Goal: Task Accomplishment & Management: Complete application form

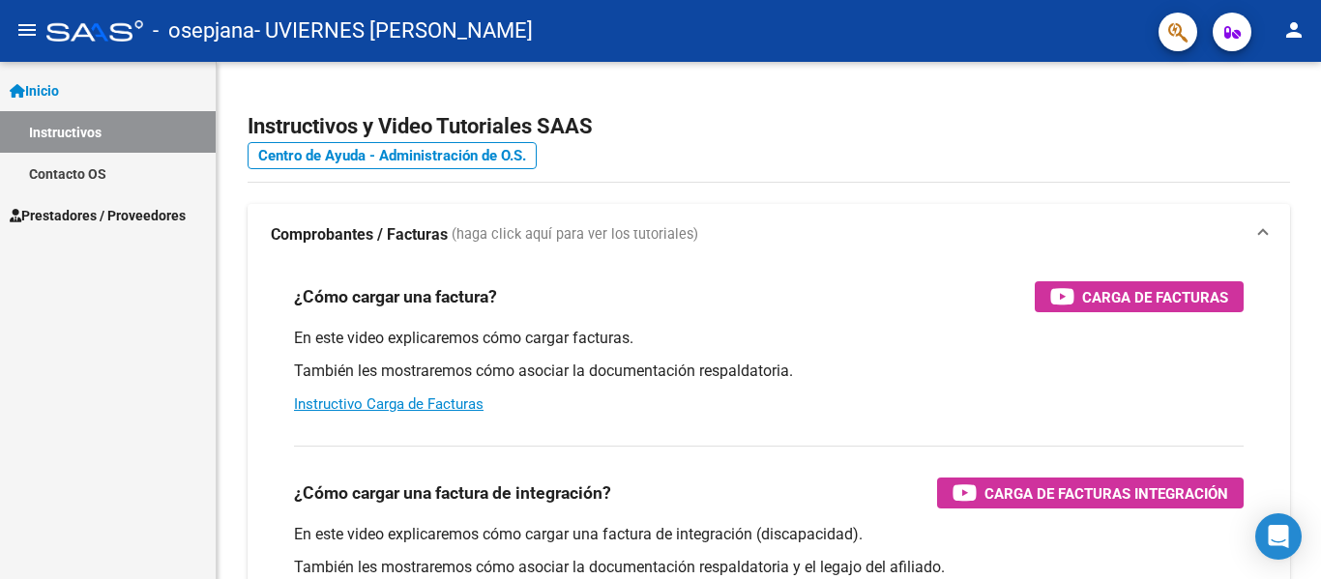
click at [115, 212] on span "Prestadores / Proveedores" at bounding box center [98, 215] width 176 height 21
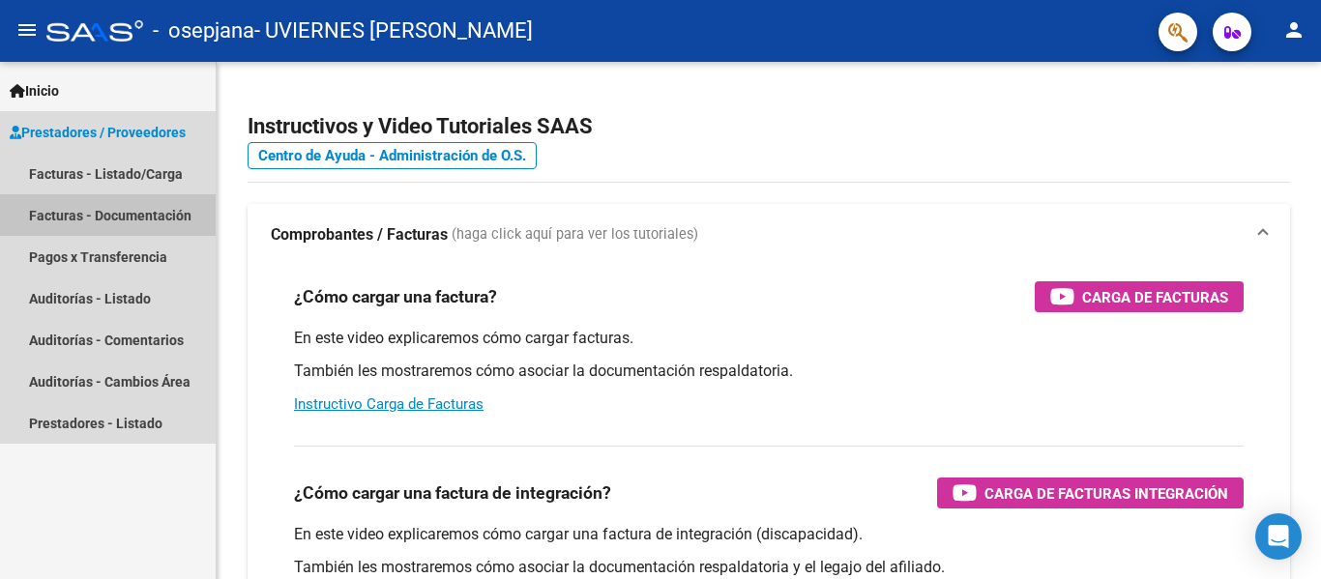
click at [136, 218] on link "Facturas - Documentación" at bounding box center [108, 215] width 216 height 42
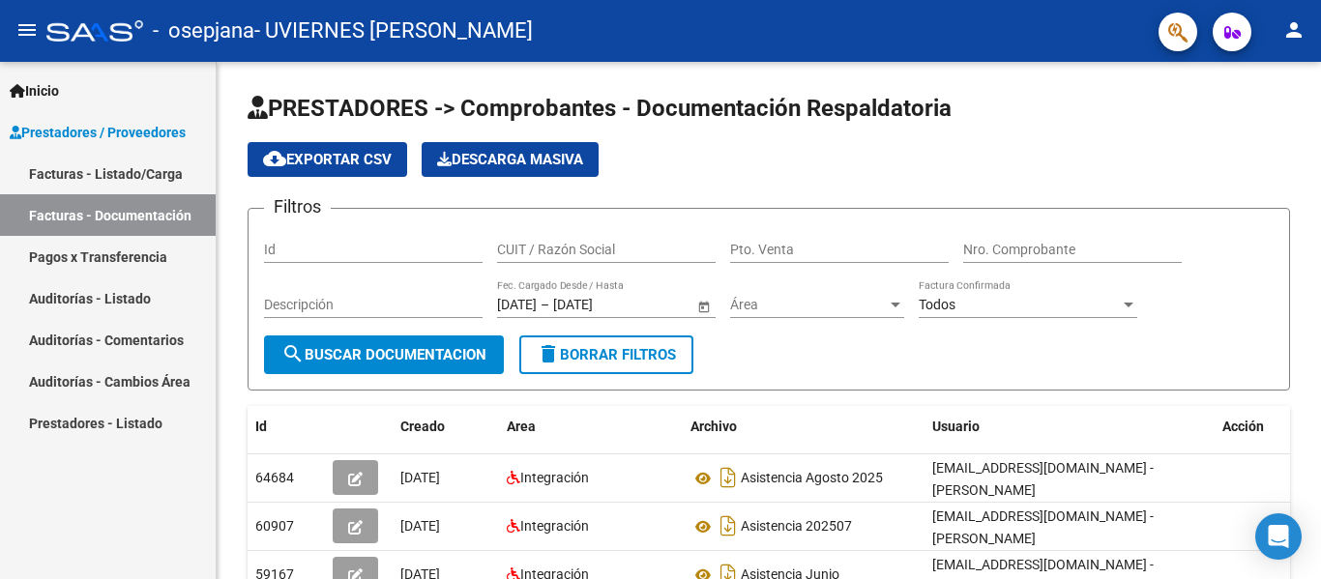
click at [85, 180] on link "Facturas - Listado/Carga" at bounding box center [108, 174] width 216 height 42
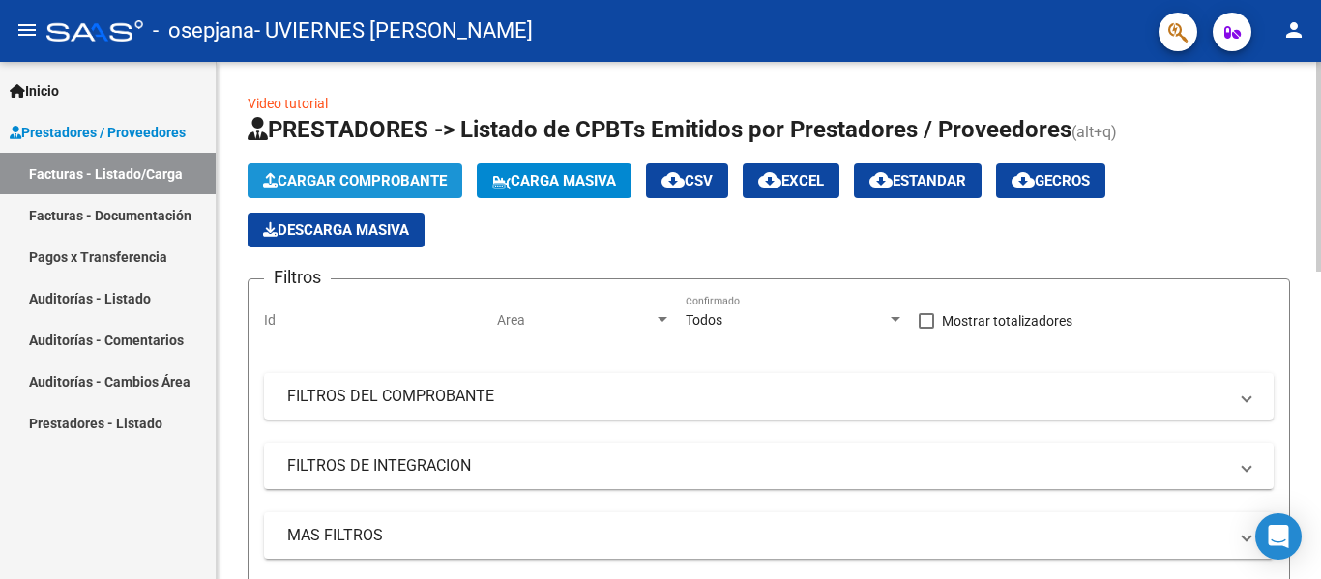
click at [351, 183] on span "Cargar Comprobante" at bounding box center [355, 180] width 184 height 17
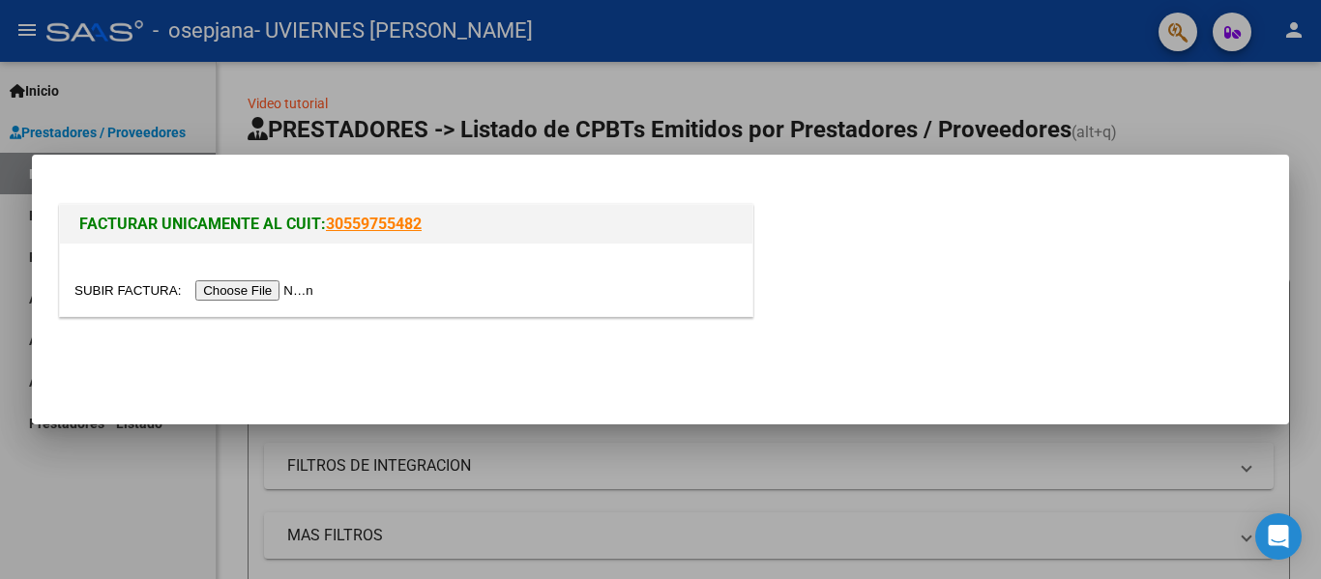
click at [264, 298] on input "file" at bounding box center [196, 290] width 245 height 20
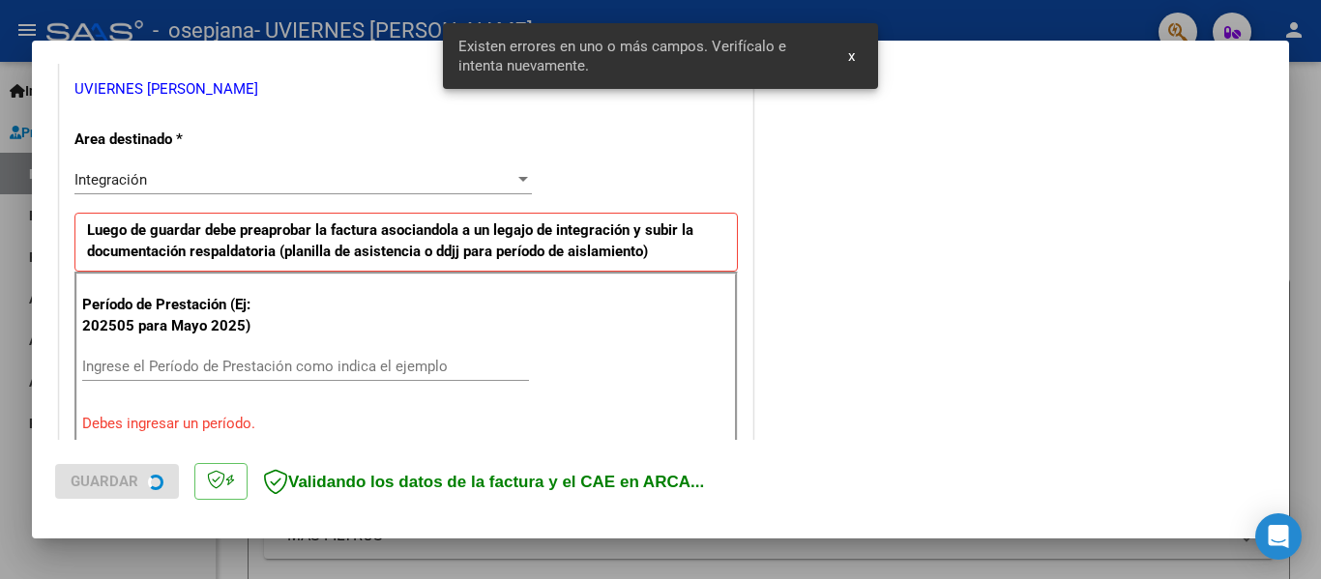
scroll to position [449, 0]
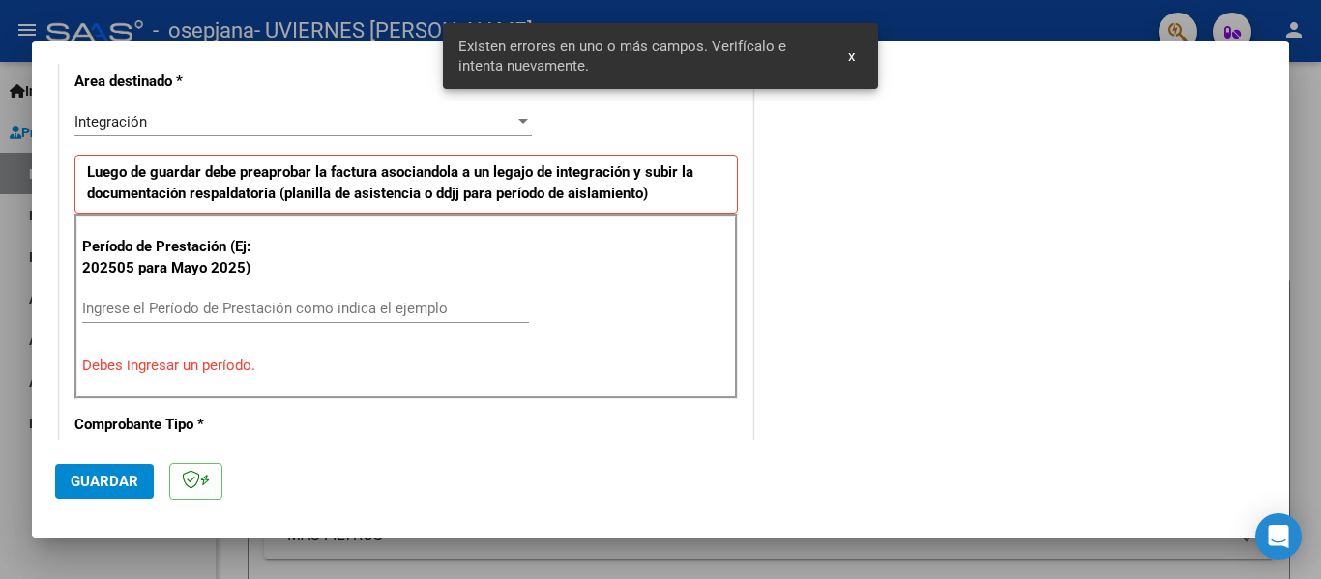
click at [145, 303] on input "Ingrese el Período de Prestación como indica el ejemplo" at bounding box center [305, 308] width 447 height 17
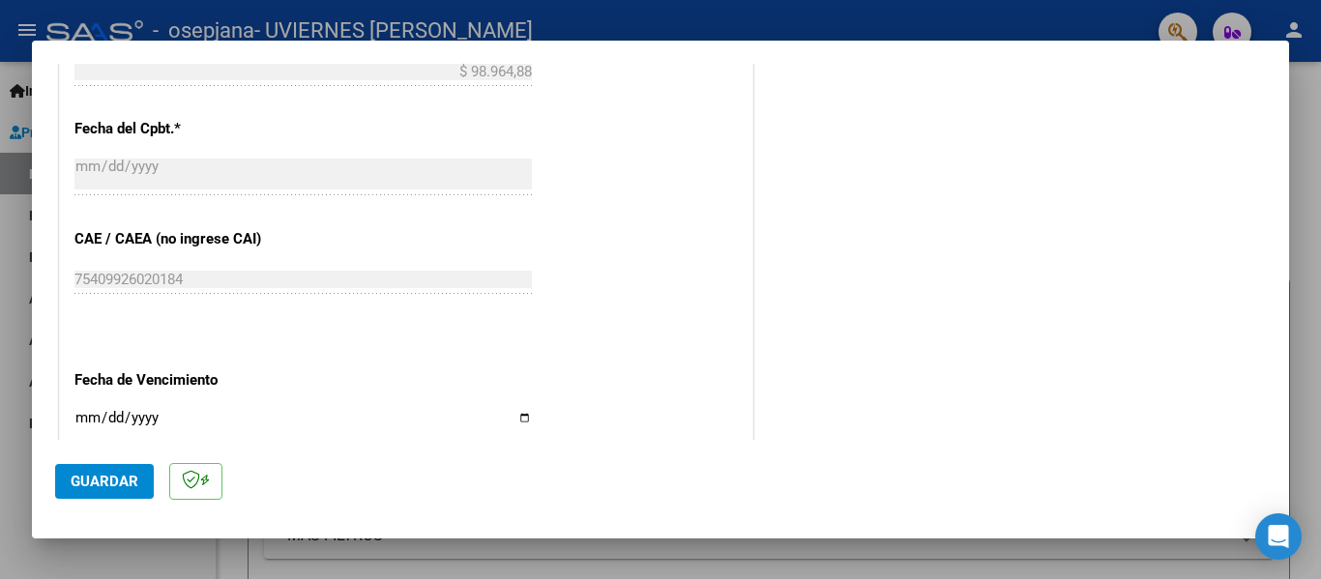
scroll to position [1132, 0]
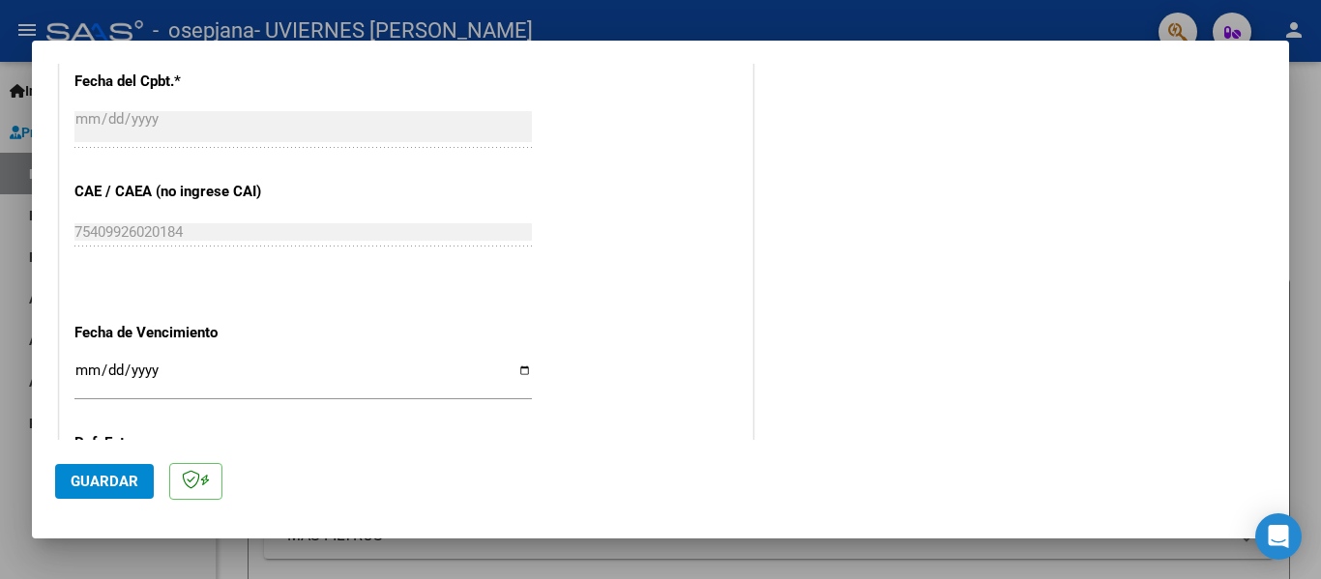
type input "202509"
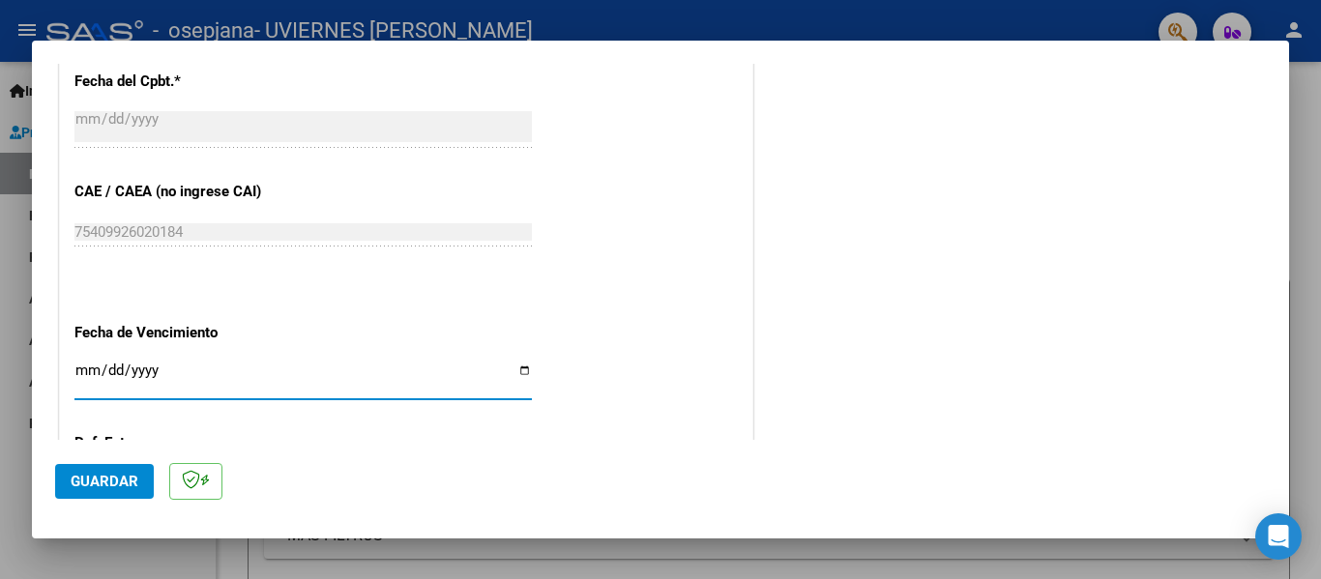
click at [81, 375] on input "Ingresar la fecha" at bounding box center [302, 378] width 457 height 31
type input "[DATE]"
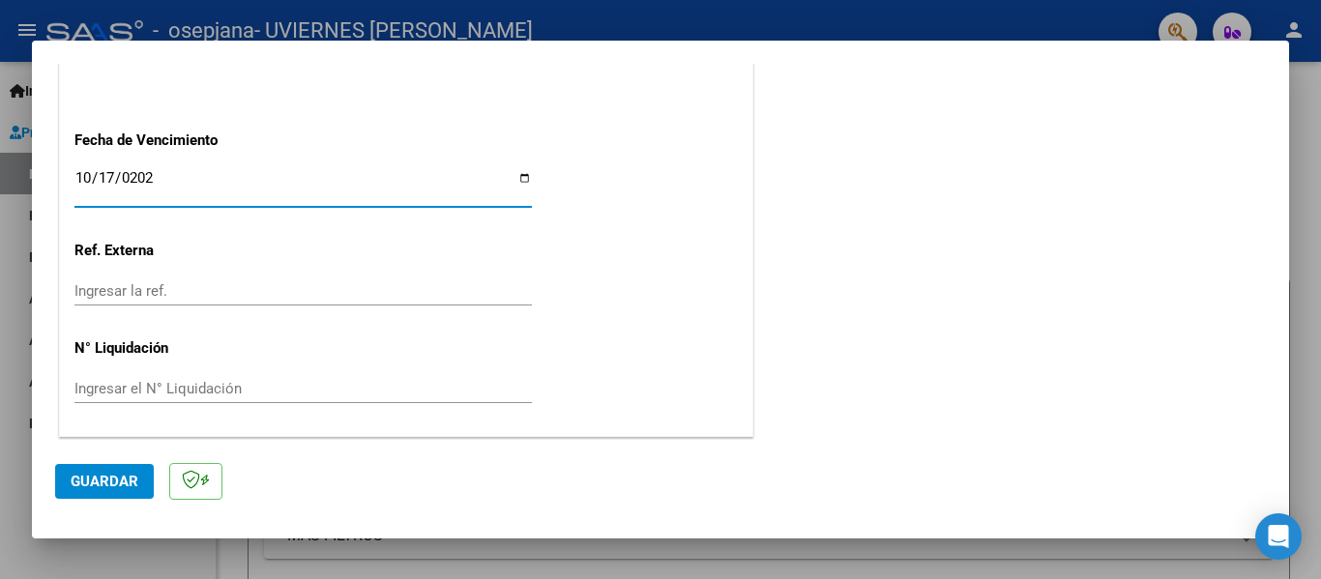
scroll to position [1326, 0]
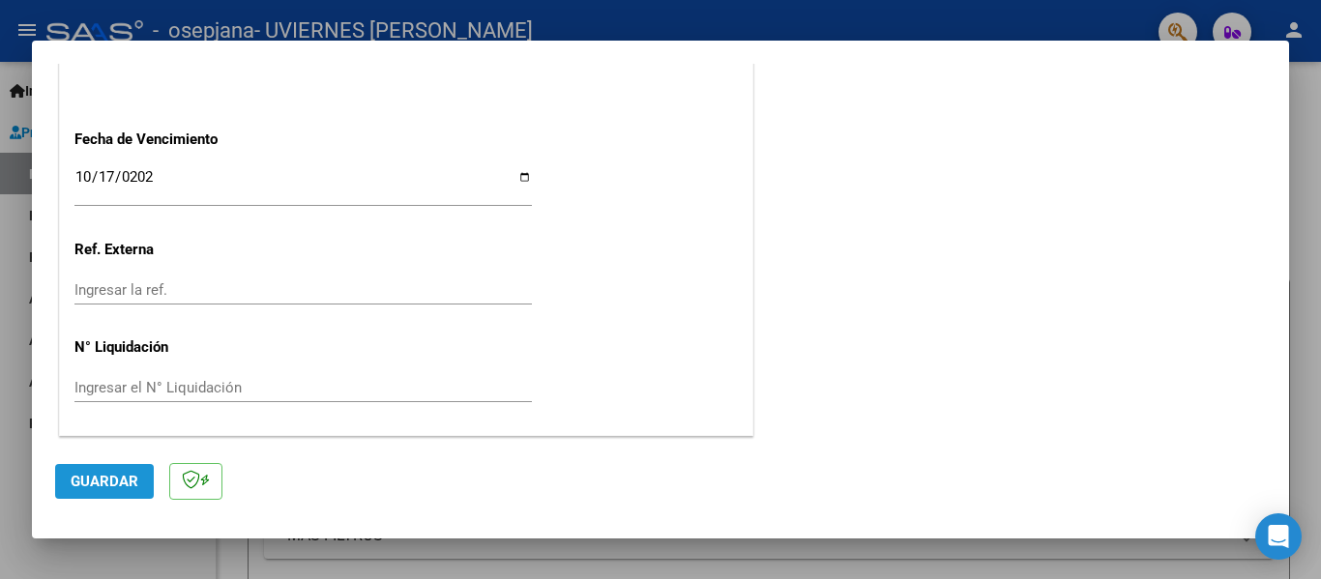
click at [123, 484] on span "Guardar" at bounding box center [105, 481] width 68 height 17
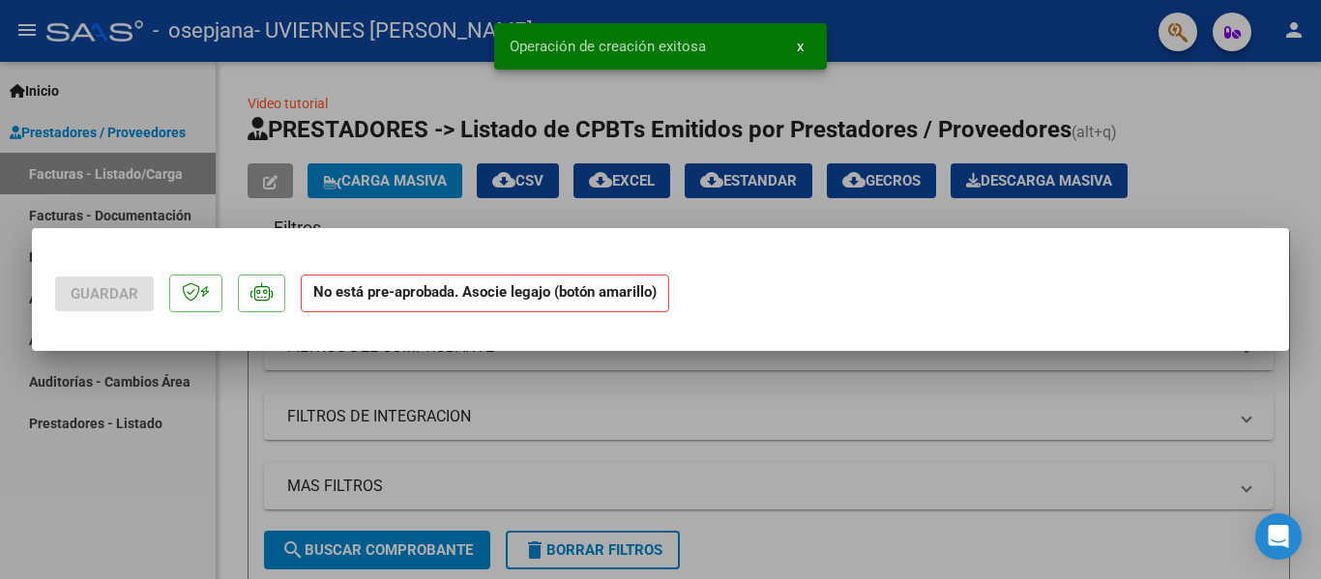
scroll to position [0, 0]
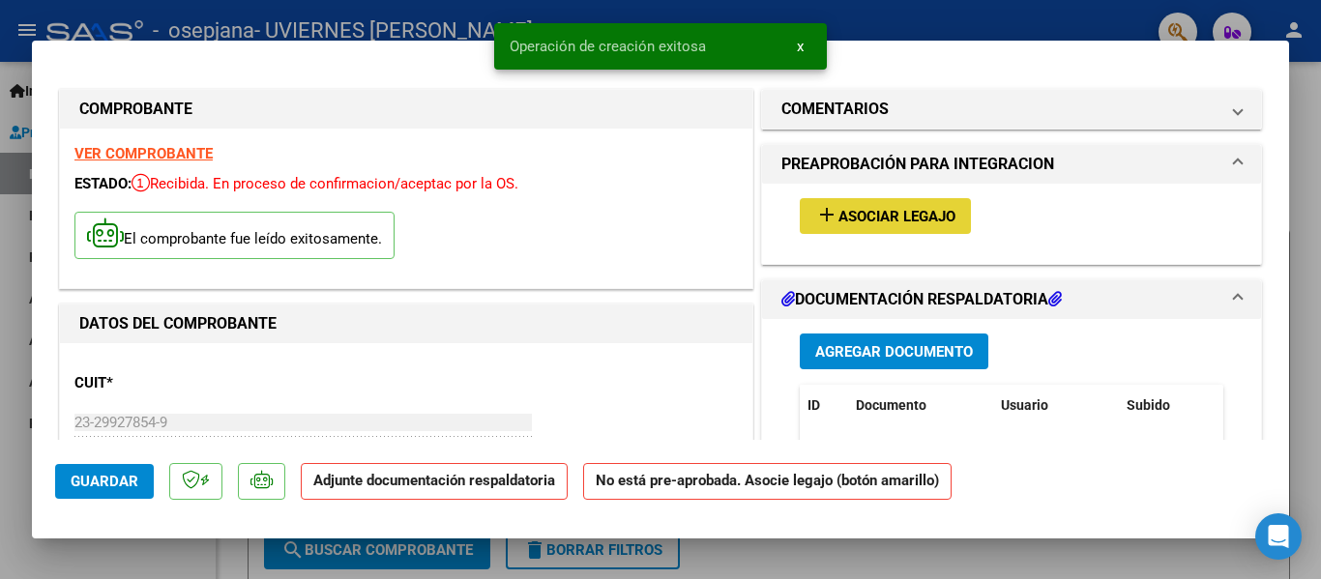
click at [904, 209] on span "Asociar Legajo" at bounding box center [896, 216] width 117 height 17
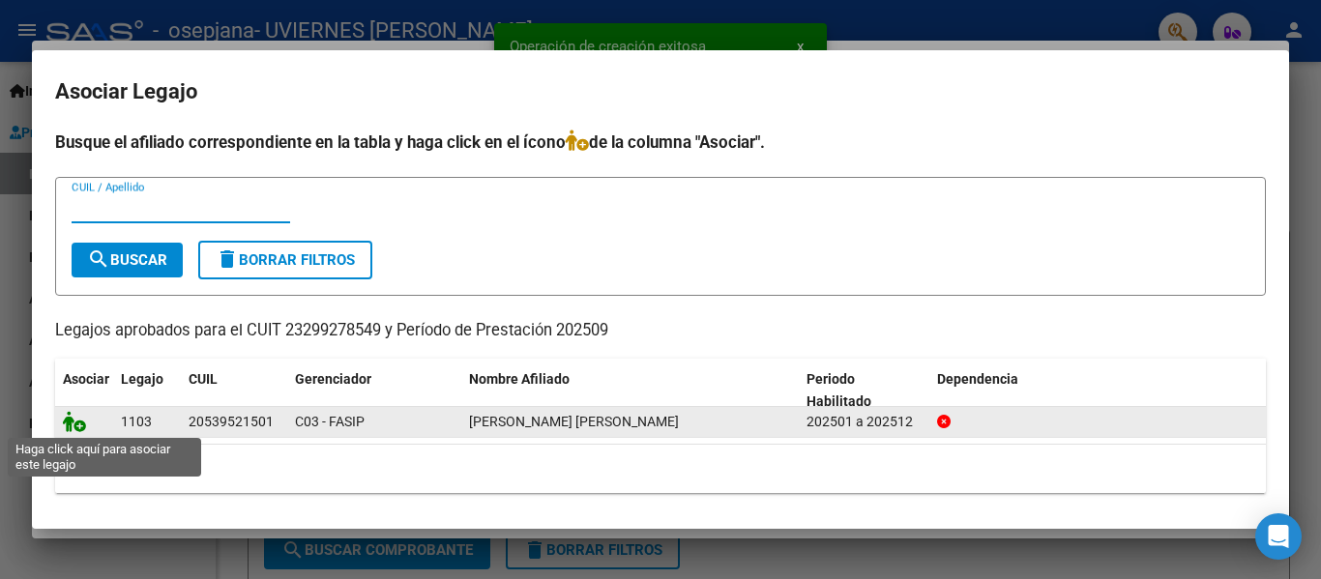
click at [73, 430] on icon at bounding box center [74, 421] width 23 height 21
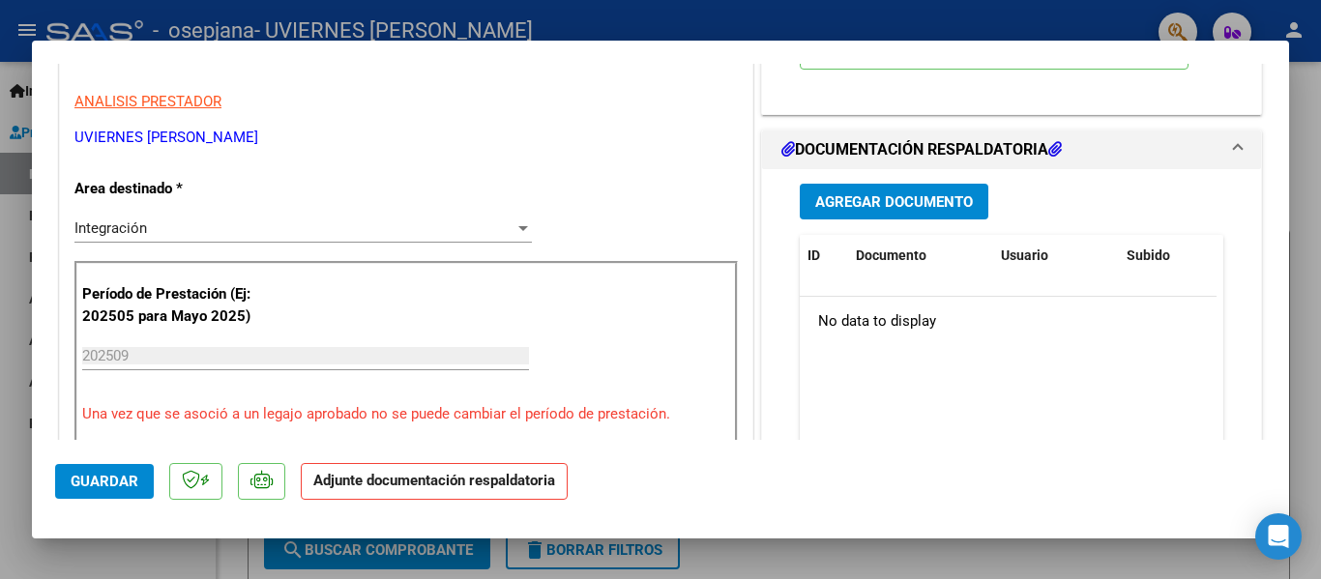
scroll to position [387, 0]
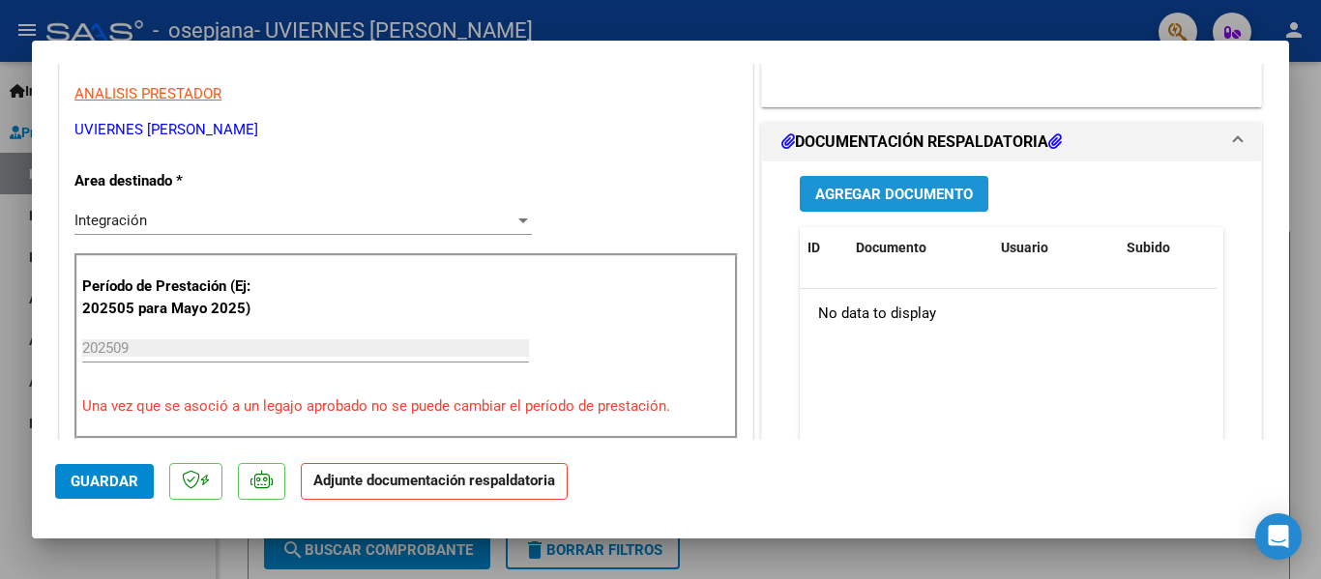
click at [929, 203] on span "Agregar Documento" at bounding box center [894, 194] width 158 height 17
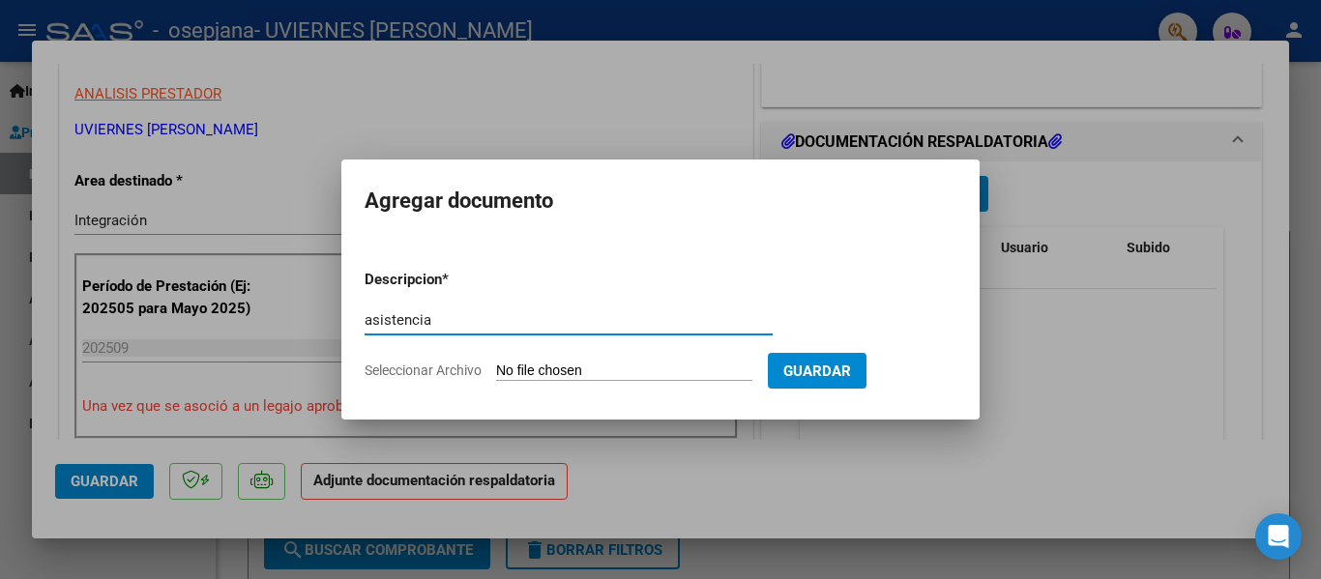
type input "asistencia"
click at [565, 372] on input "Seleccionar Archivo" at bounding box center [624, 372] width 256 height 18
type input "C:\fakepath\[PERSON_NAME] PS 00.pdf"
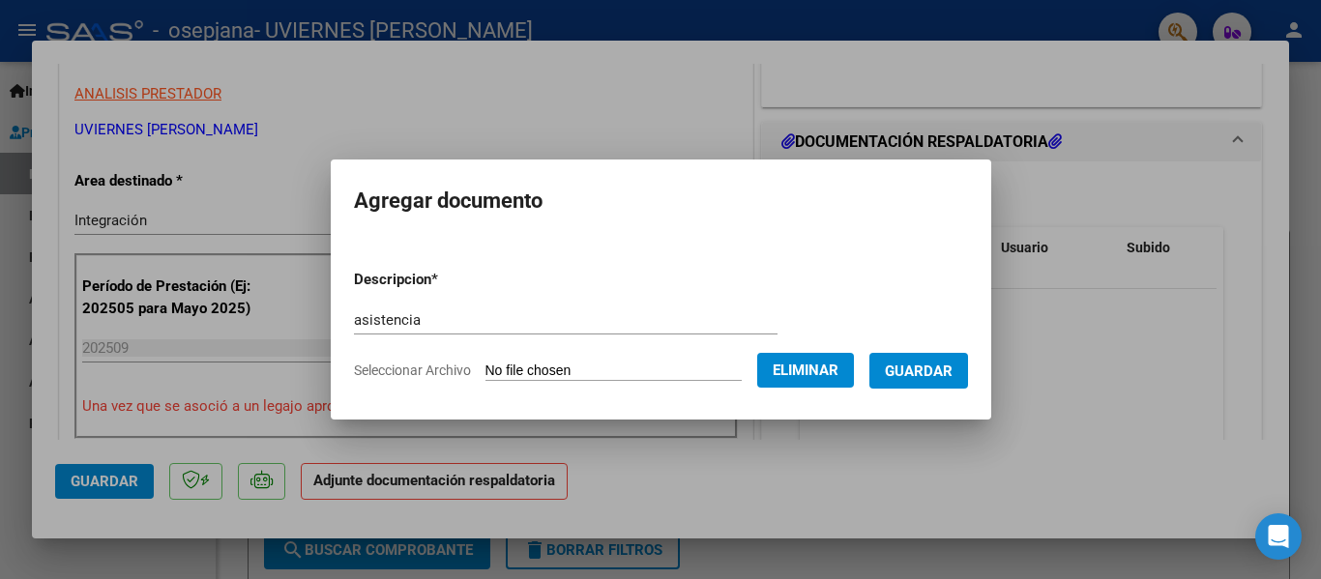
click at [794, 369] on span "Eliminar" at bounding box center [806, 370] width 66 height 17
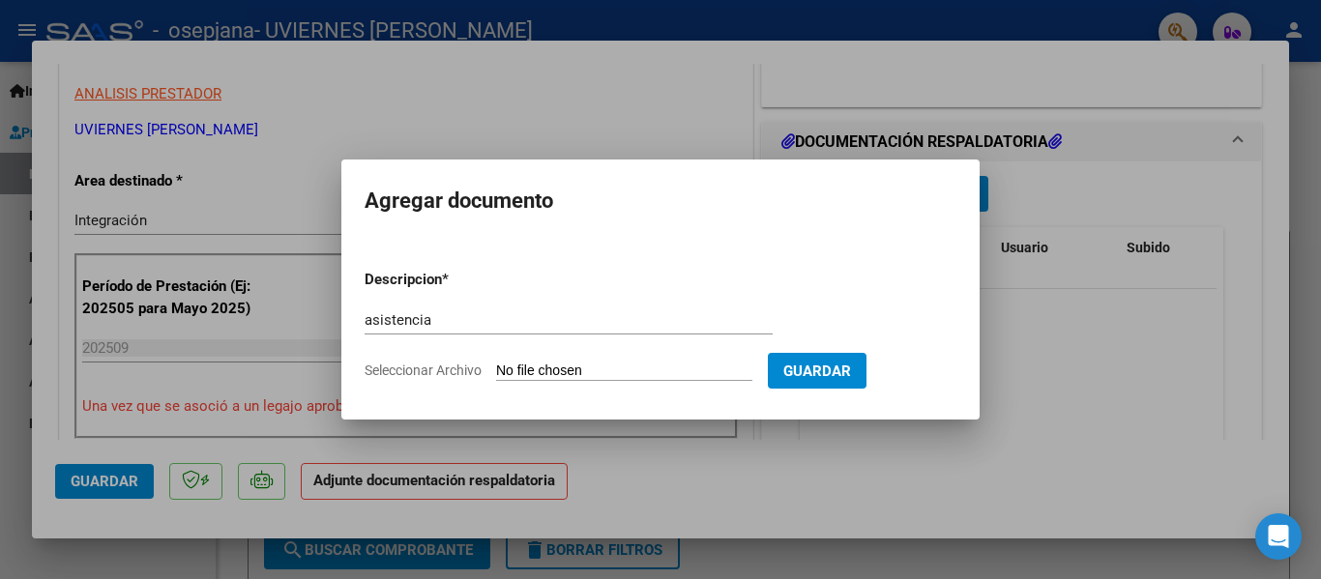
click at [612, 376] on input "Seleccionar Archivo" at bounding box center [624, 372] width 256 height 18
click at [542, 365] on input "Seleccionar Archivo" at bounding box center [624, 372] width 256 height 18
type input "C:\fakepath\[PERSON_NAME] PS 09.pdf"
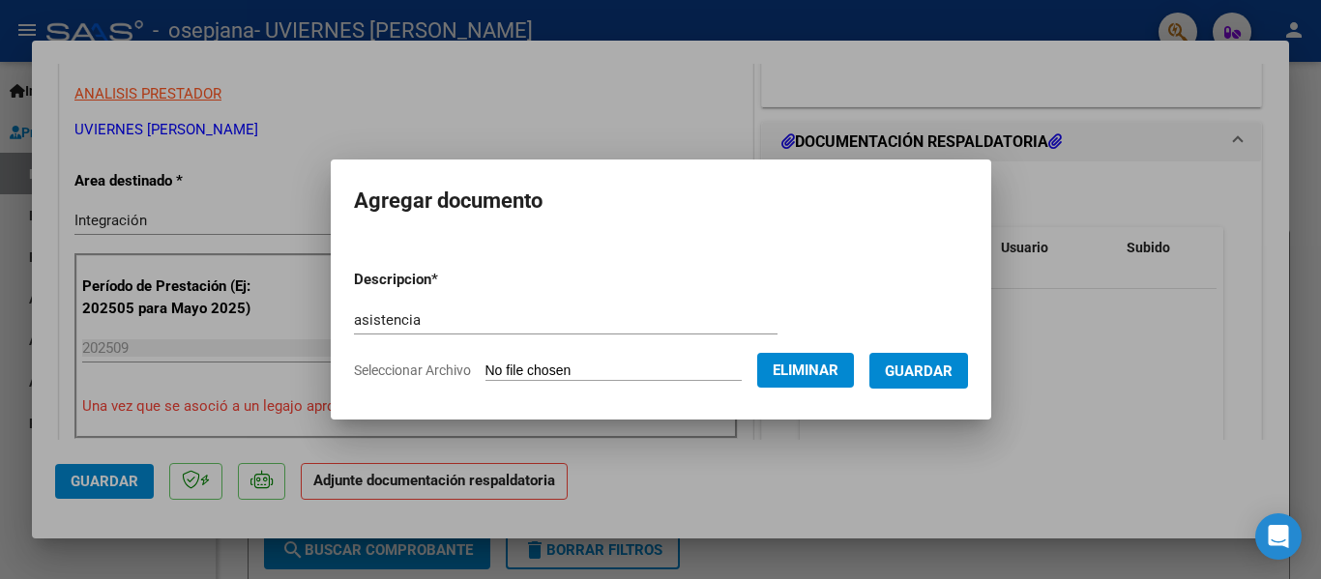
click at [937, 372] on span "Guardar" at bounding box center [919, 371] width 68 height 17
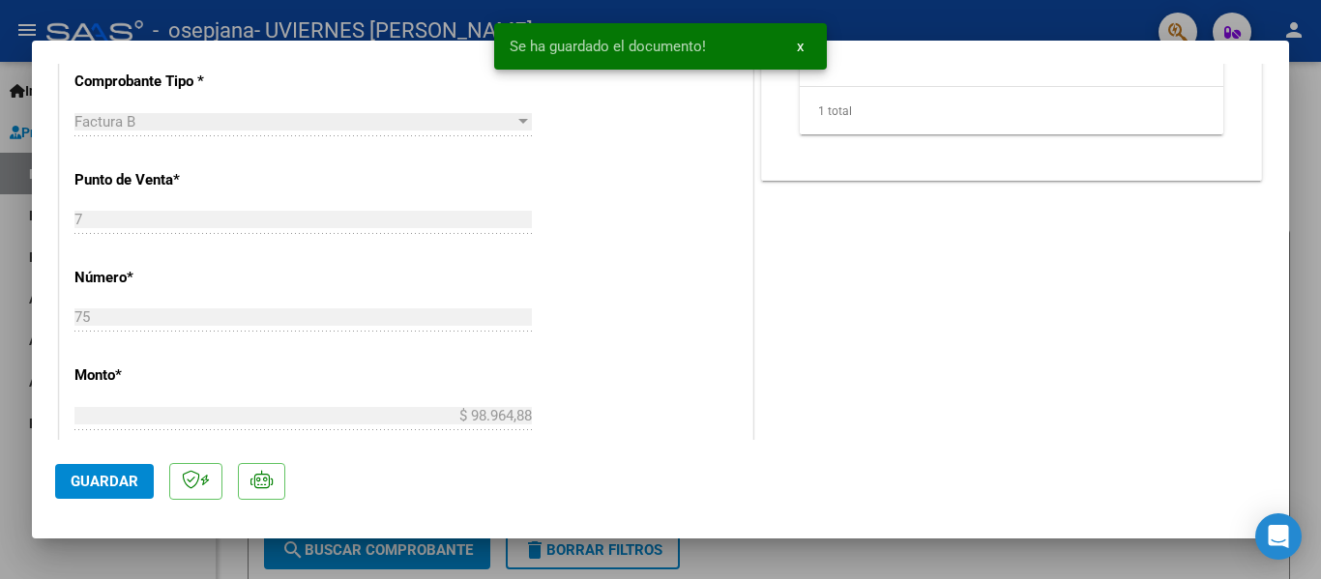
scroll to position [774, 0]
click at [108, 476] on span "Guardar" at bounding box center [105, 481] width 68 height 17
click at [0, 280] on div at bounding box center [660, 289] width 1321 height 579
type input "$ 0,00"
